Goal: Transaction & Acquisition: Purchase product/service

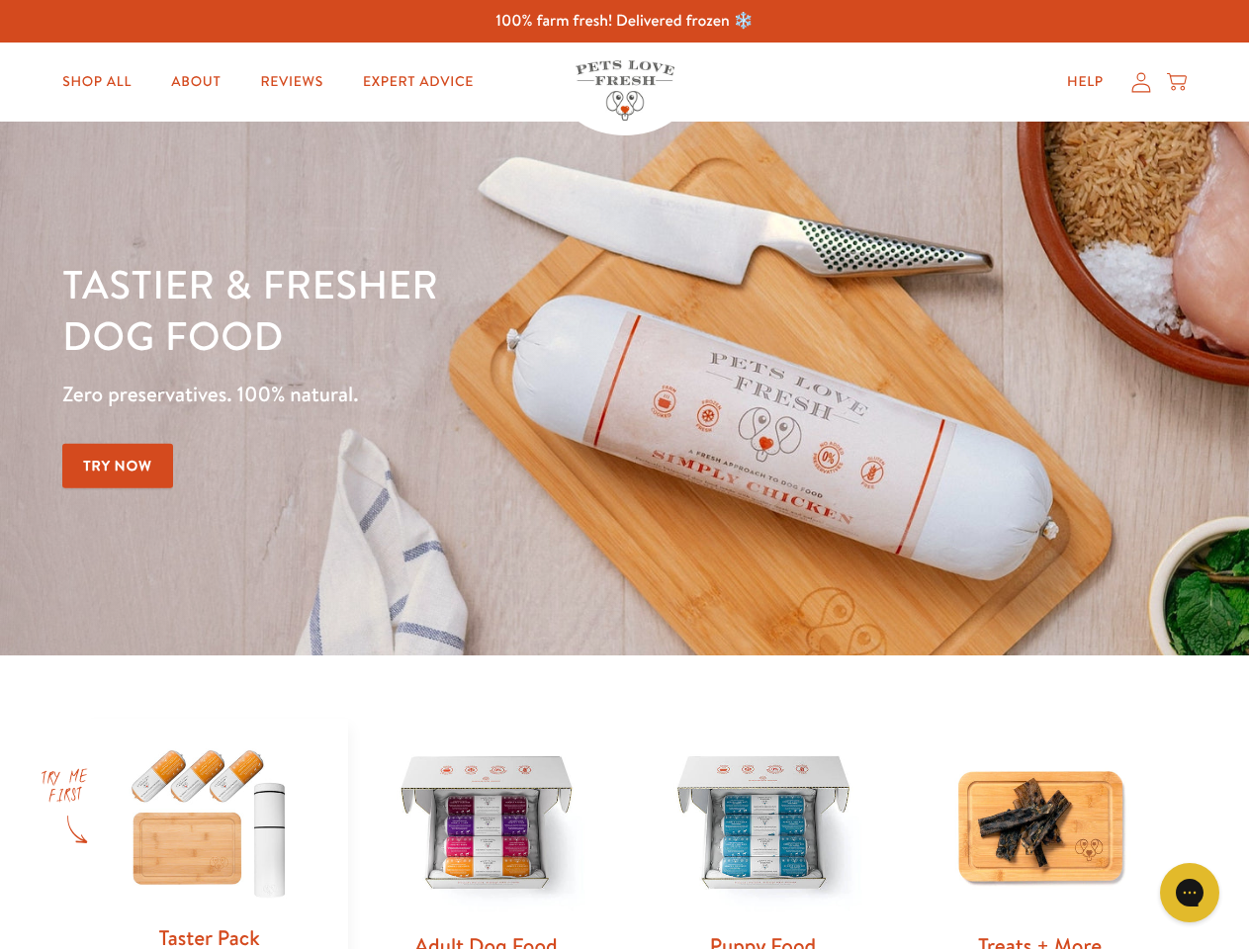
click at [624, 475] on div "Tastier & fresher dog food Zero preservatives. 100% natural. Try Now" at bounding box center [436, 388] width 749 height 261
click at [1189, 893] on icon "Gorgias live chat" at bounding box center [1188, 892] width 19 height 19
